Goal: Go to known website: Go to known website

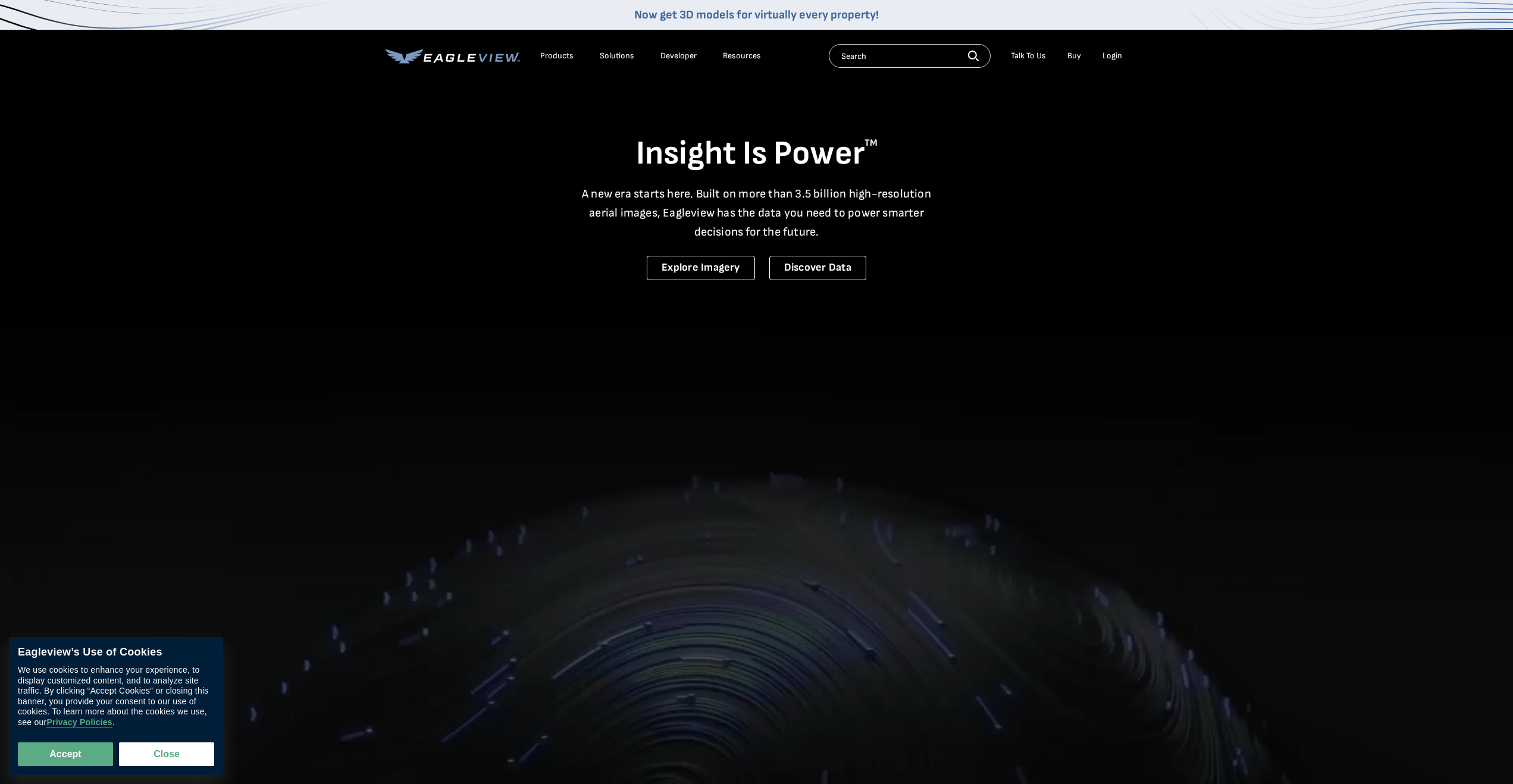
click at [1109, 56] on div "Login" at bounding box center [1112, 56] width 19 height 11
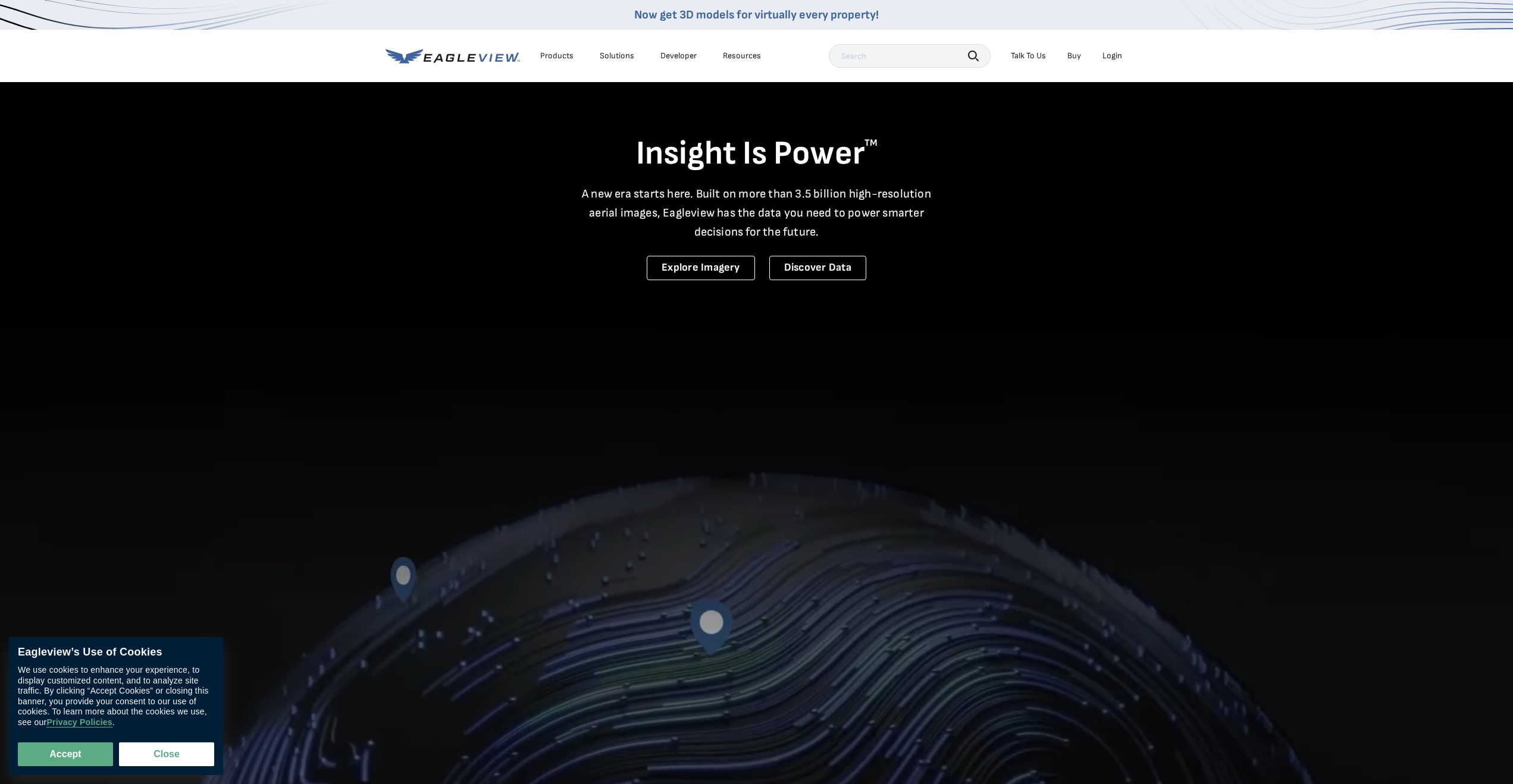
click at [1119, 56] on div "Login" at bounding box center [1112, 56] width 19 height 11
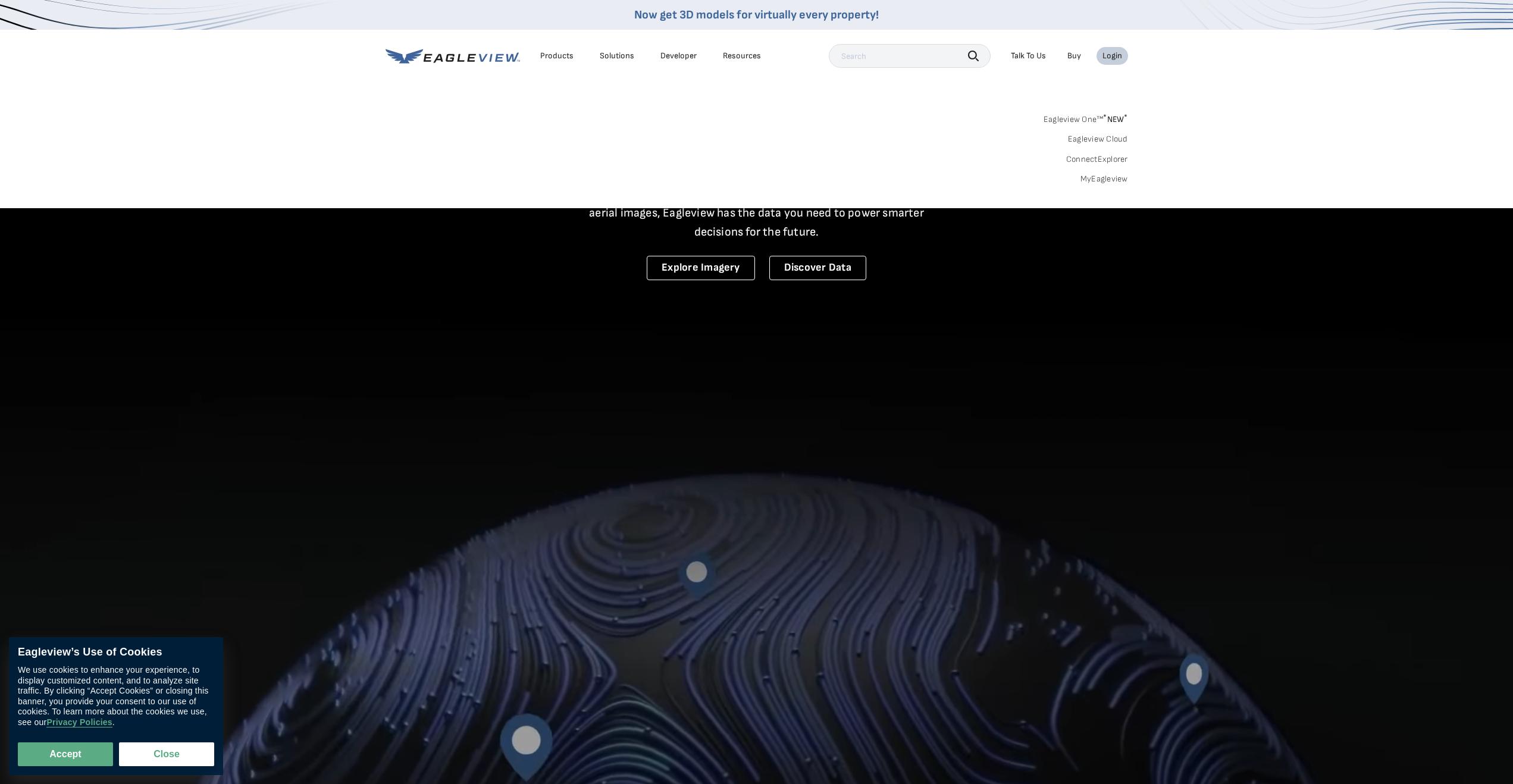
click at [1102, 179] on link "MyEagleview" at bounding box center [1104, 179] width 48 height 11
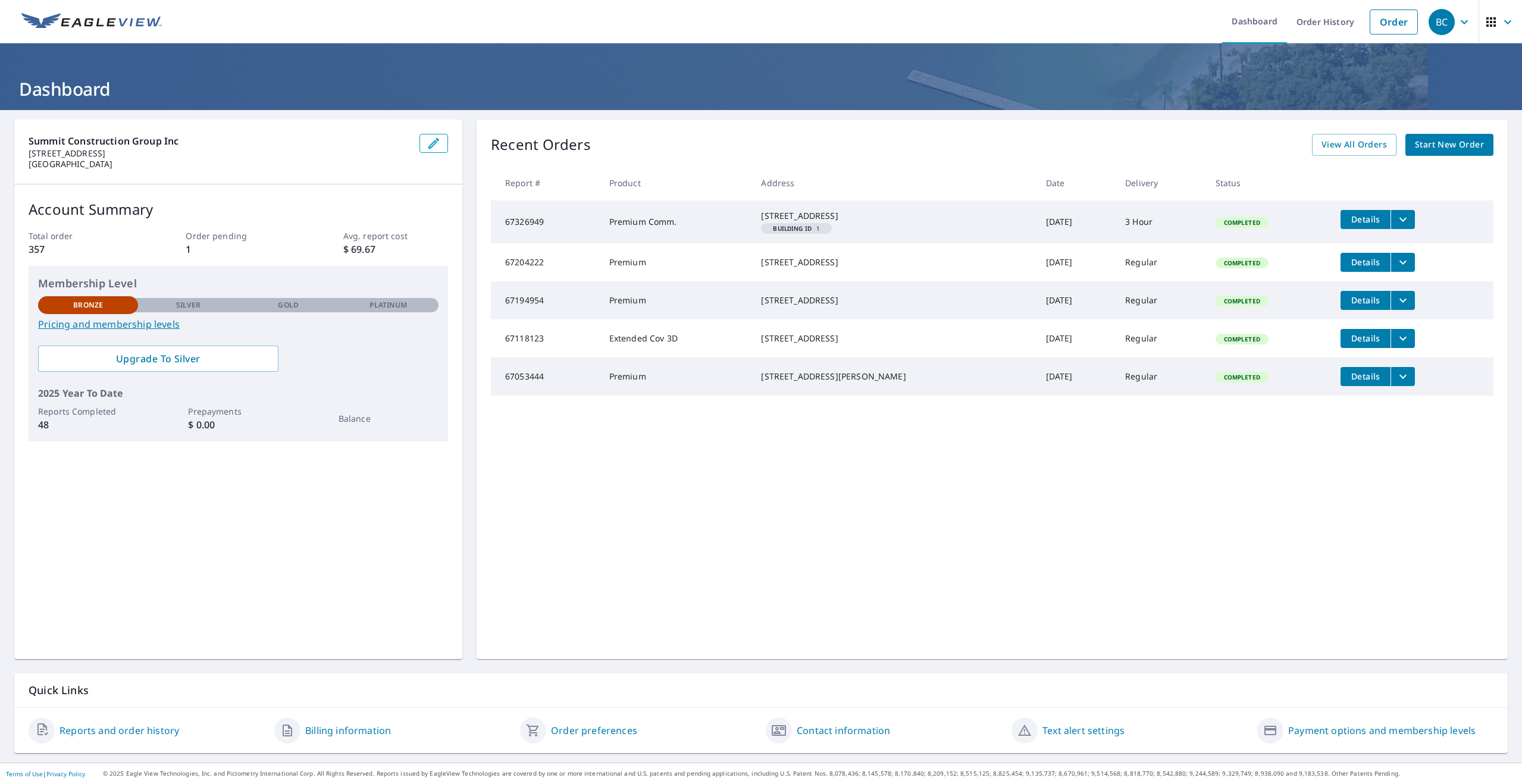
click at [1396, 220] on icon "filesDropdownBtn-67326949" at bounding box center [1403, 219] width 14 height 14
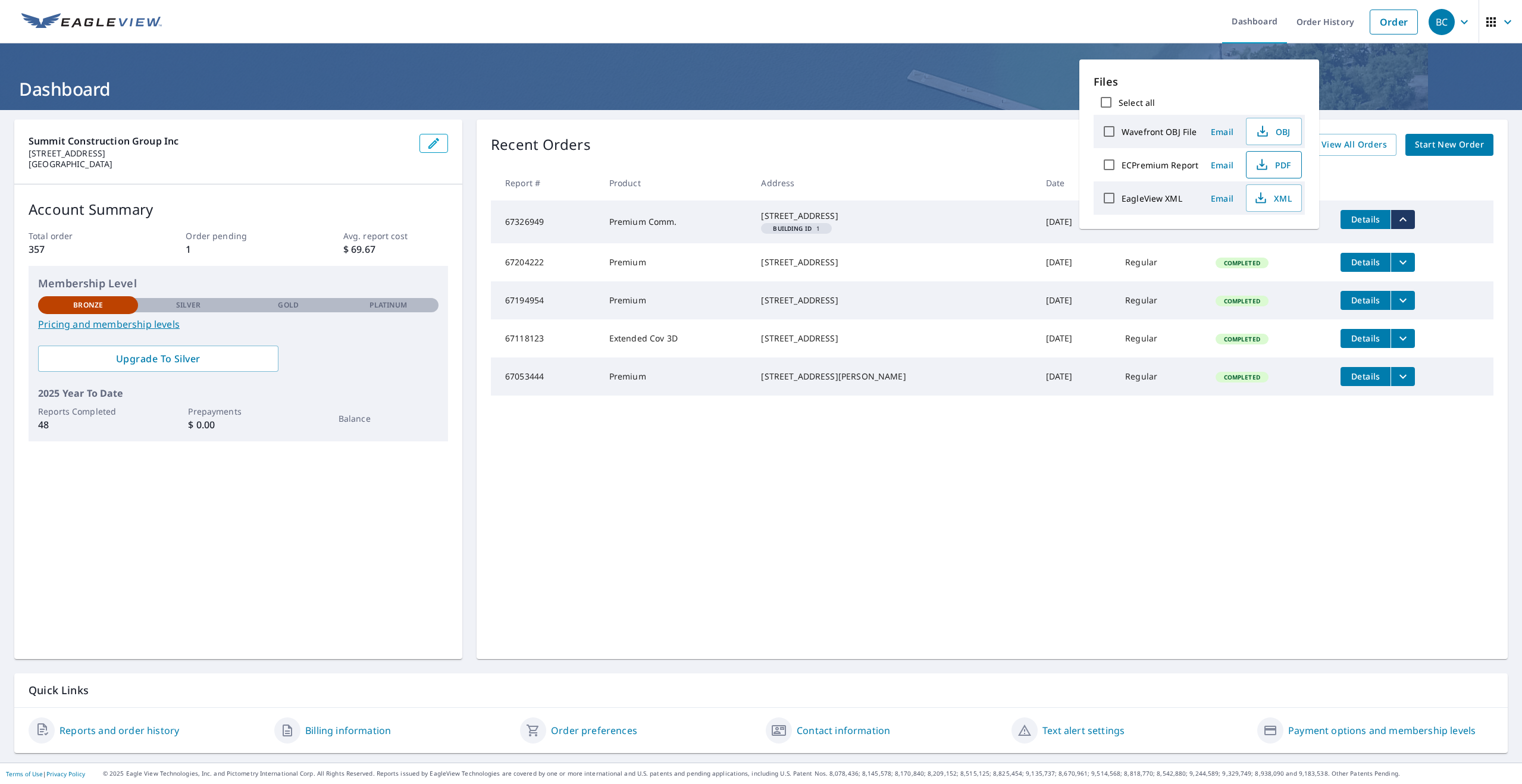
click at [1267, 165] on icon "button" at bounding box center [1262, 164] width 14 height 14
